Goal: Browse casually: Explore the website without a specific task or goal

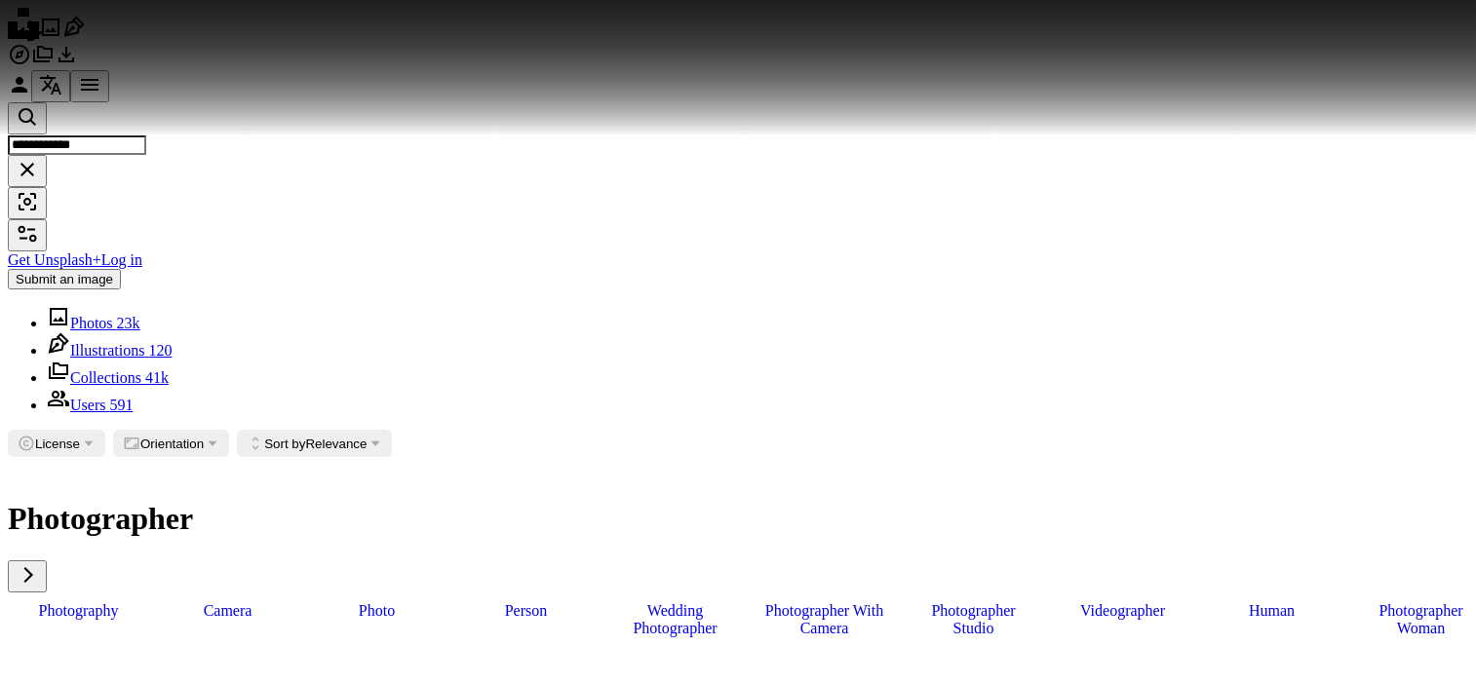
scroll to position [3411, 0]
